Goal: Transaction & Acquisition: Purchase product/service

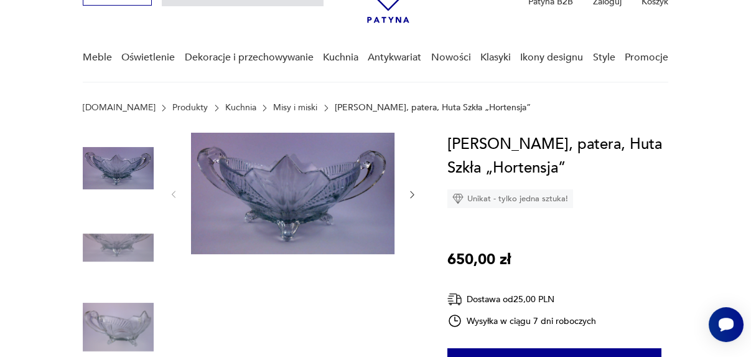
scroll to position [62, 0]
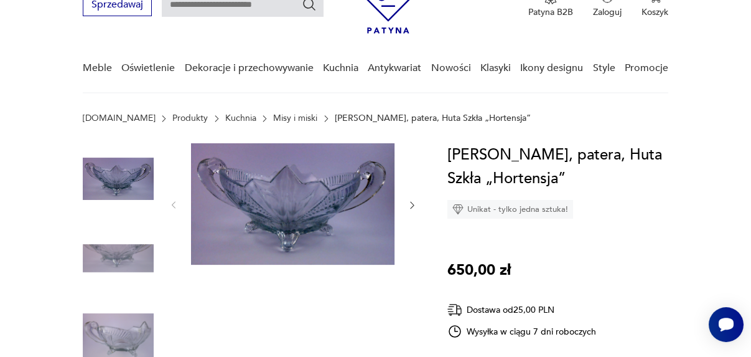
click at [336, 220] on img at bounding box center [293, 203] width 204 height 121
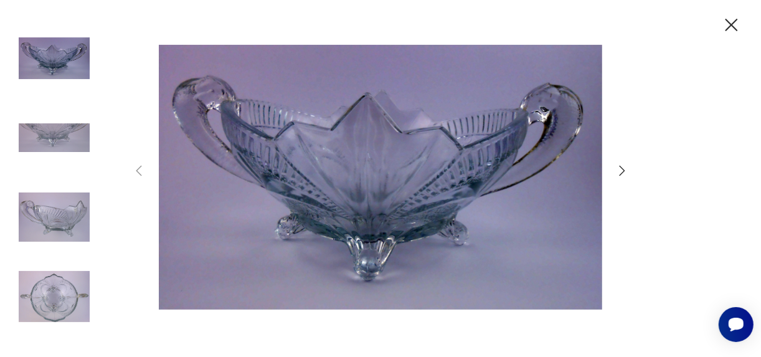
click at [626, 169] on icon "button" at bounding box center [621, 170] width 15 height 15
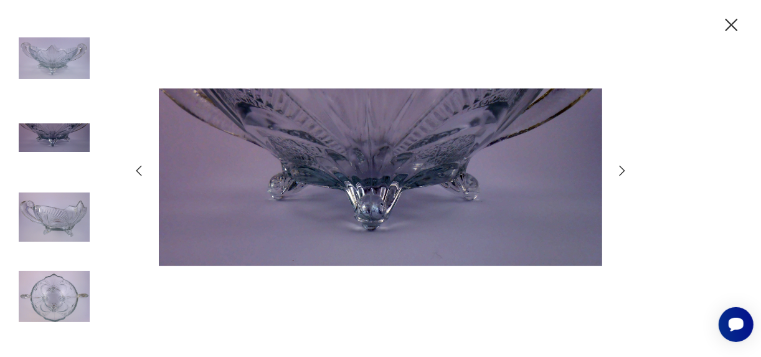
click at [626, 169] on icon "button" at bounding box center [621, 170] width 15 height 15
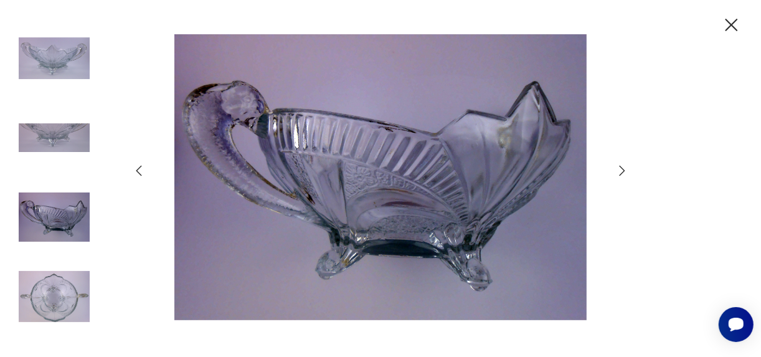
click at [626, 169] on icon "button" at bounding box center [621, 170] width 15 height 15
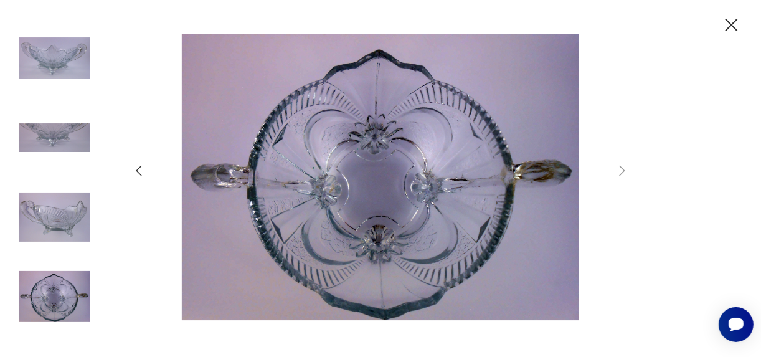
click at [734, 19] on icon "button" at bounding box center [731, 25] width 22 height 22
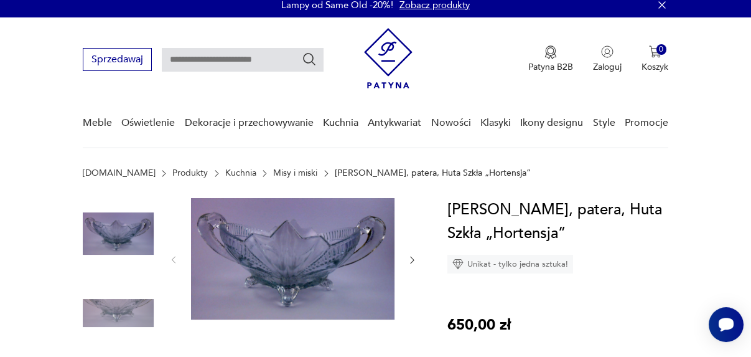
scroll to position [0, 0]
